Goal: Task Accomplishment & Management: Manage account settings

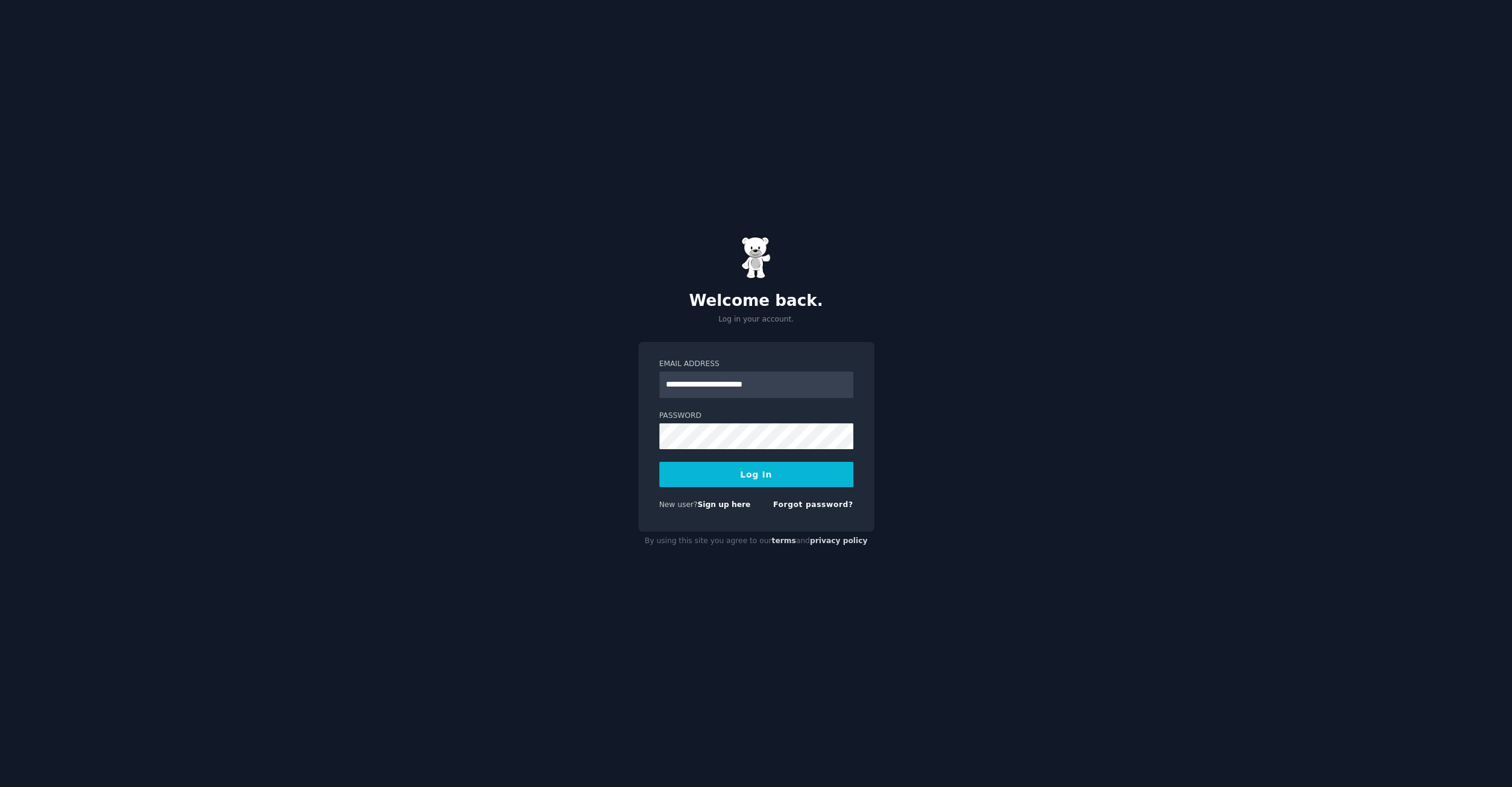
click at [0, 787] on com-1password-button at bounding box center [0, 787] width 0 height 0
type input "**********"
click at [0, 787] on com-1password-button at bounding box center [0, 787] width 0 height 0
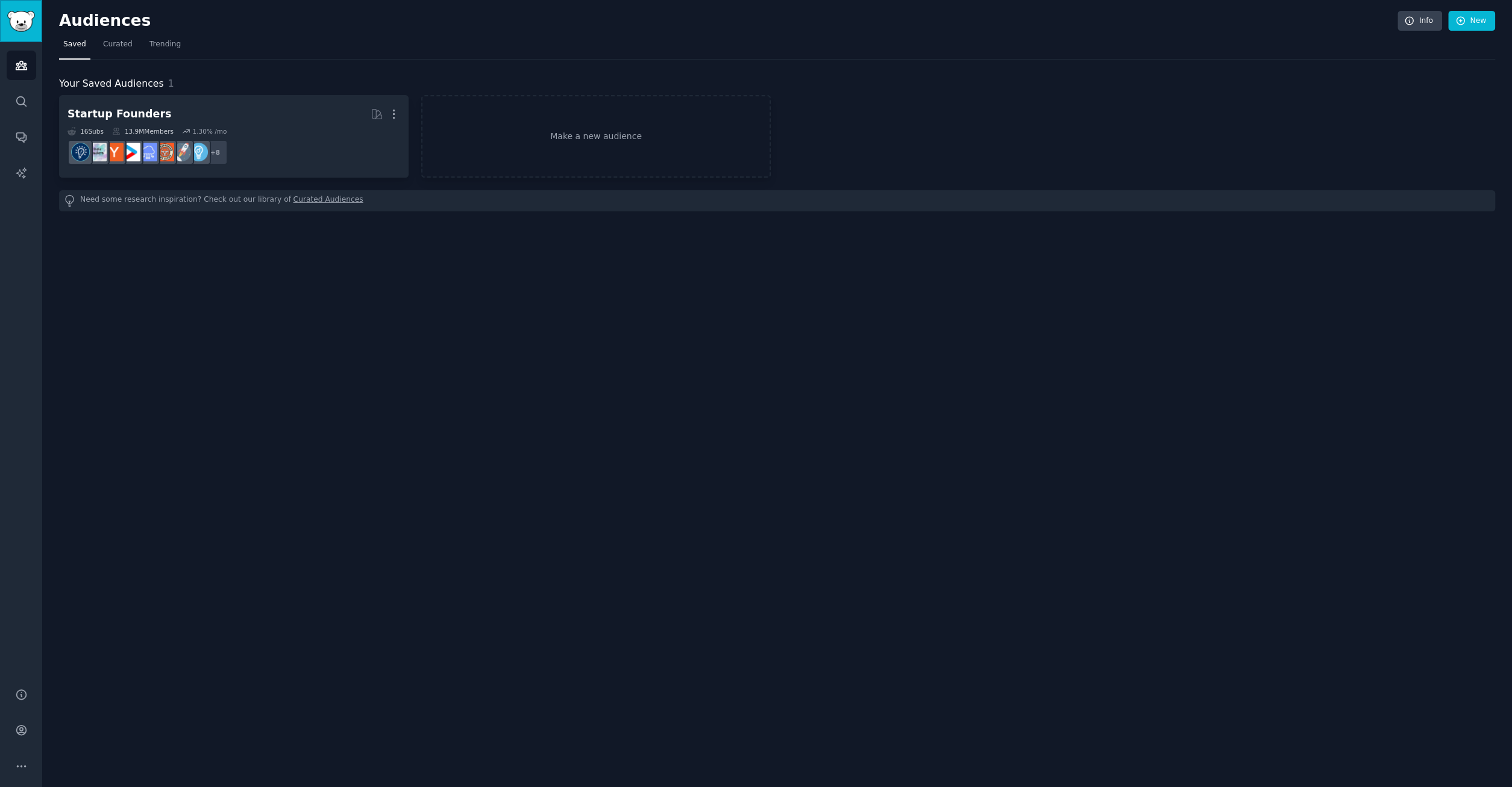
click at [22, 24] on img "Sidebar" at bounding box center [21, 22] width 27 height 22
